Goal: Understand process/instructions: Learn about a topic

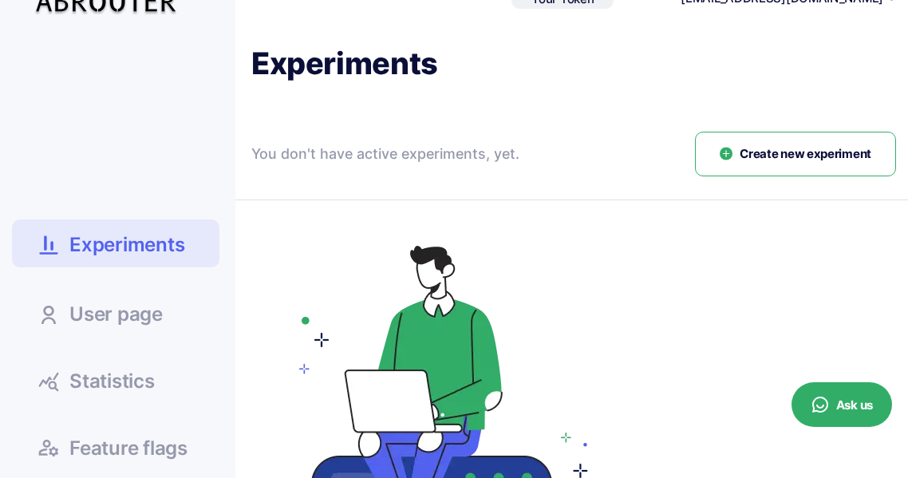
scroll to position [43, 0]
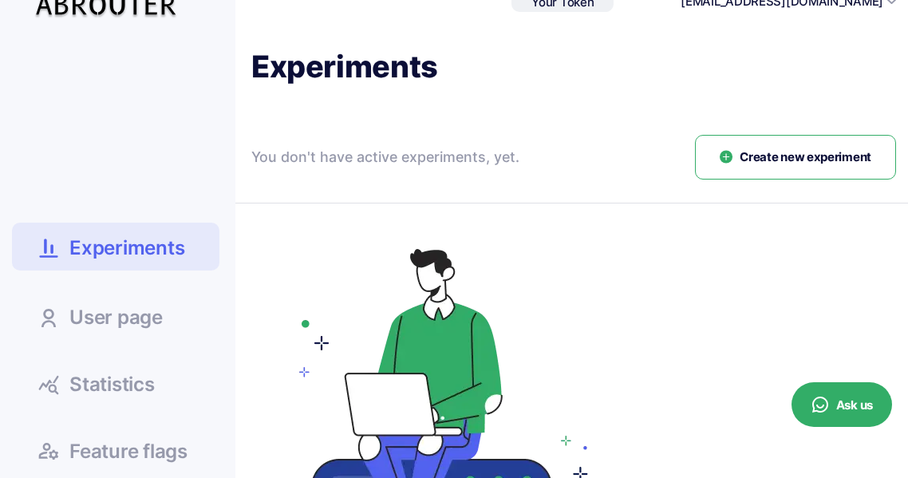
click at [811, 164] on span "Create new experiment" at bounding box center [806, 157] width 132 height 18
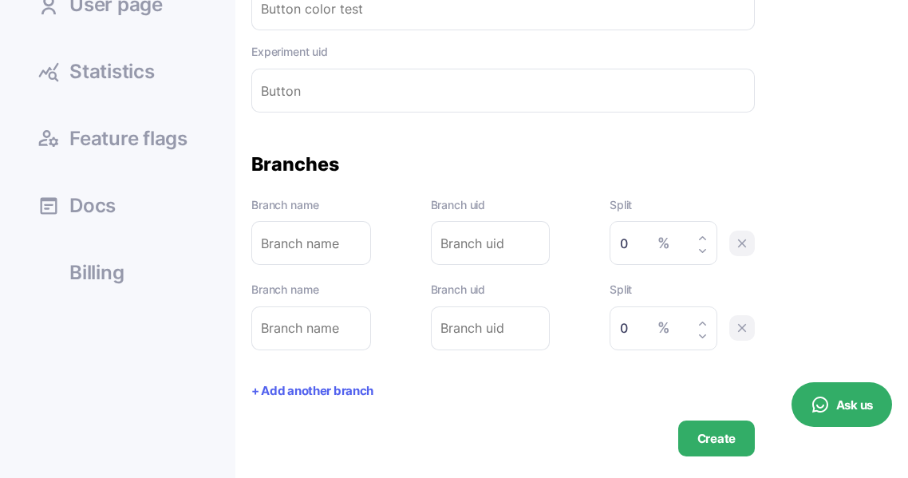
scroll to position [359, 0]
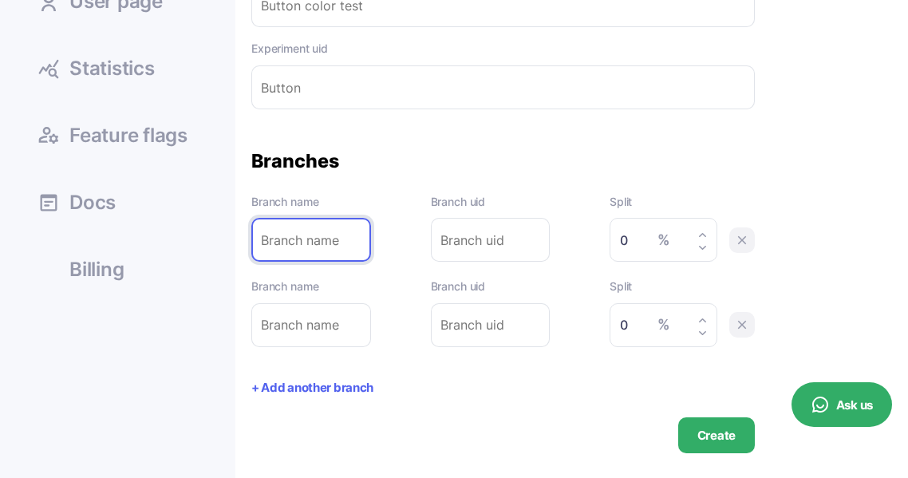
click at [356, 250] on input "text" at bounding box center [311, 240] width 120 height 44
click at [120, 10] on span "User page" at bounding box center [115, 1] width 93 height 19
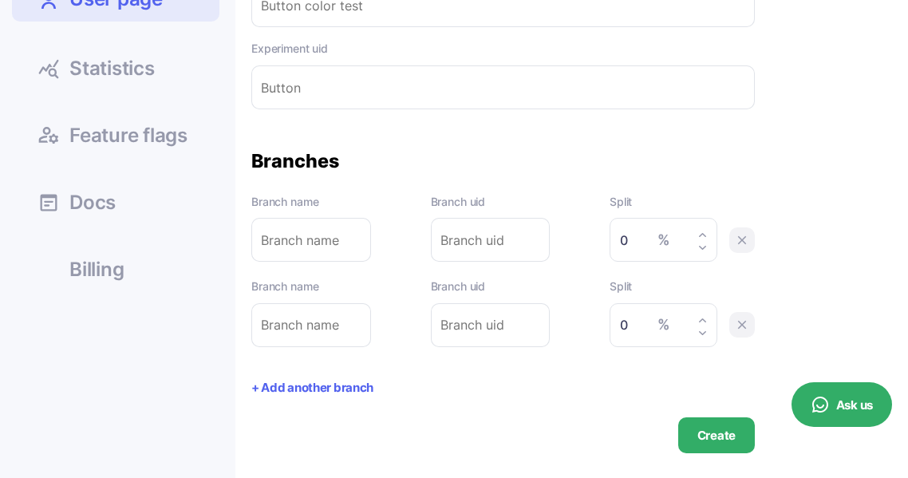
scroll to position [356, 0]
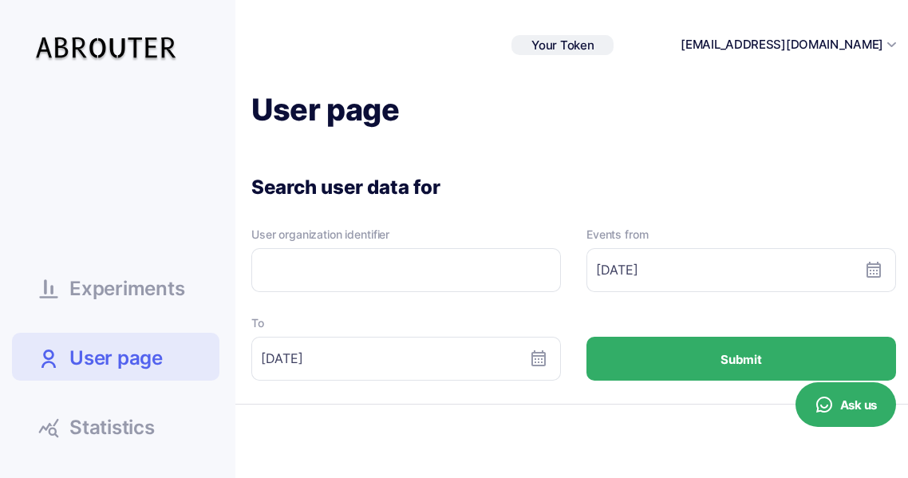
click at [594, 42] on span "Your Token" at bounding box center [562, 45] width 62 height 15
click at [629, 76] on div "6e3d55df609534b..." at bounding box center [563, 69] width 132 height 20
click at [621, 68] on icon at bounding box center [613, 70] width 16 height 10
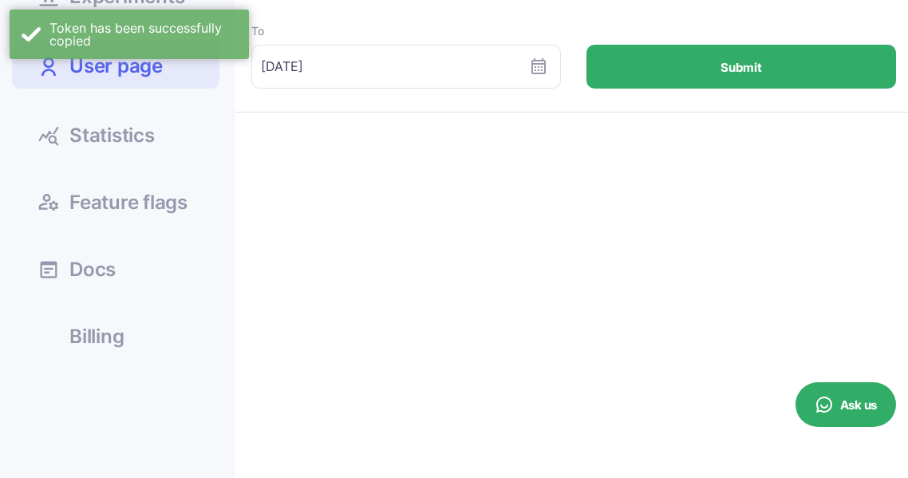
scroll to position [286, 0]
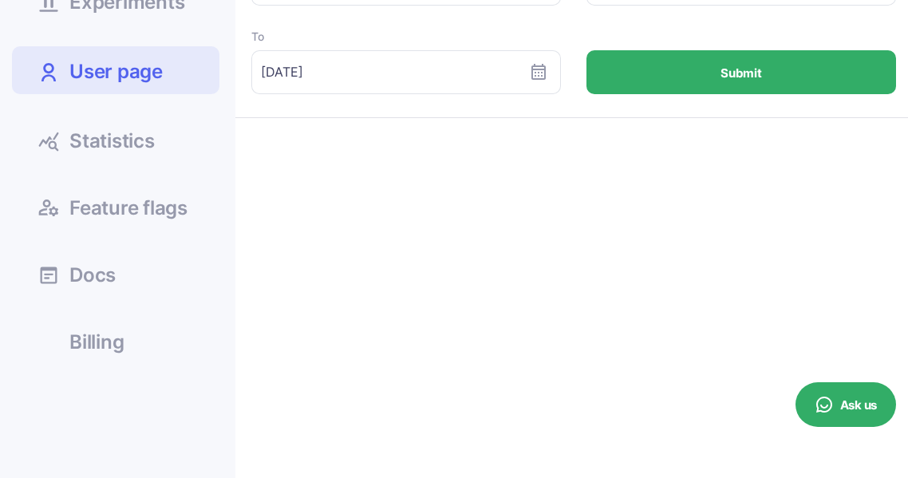
click at [89, 275] on span "Docs" at bounding box center [92, 275] width 46 height 19
